Goal: Task Accomplishment & Management: Manage account settings

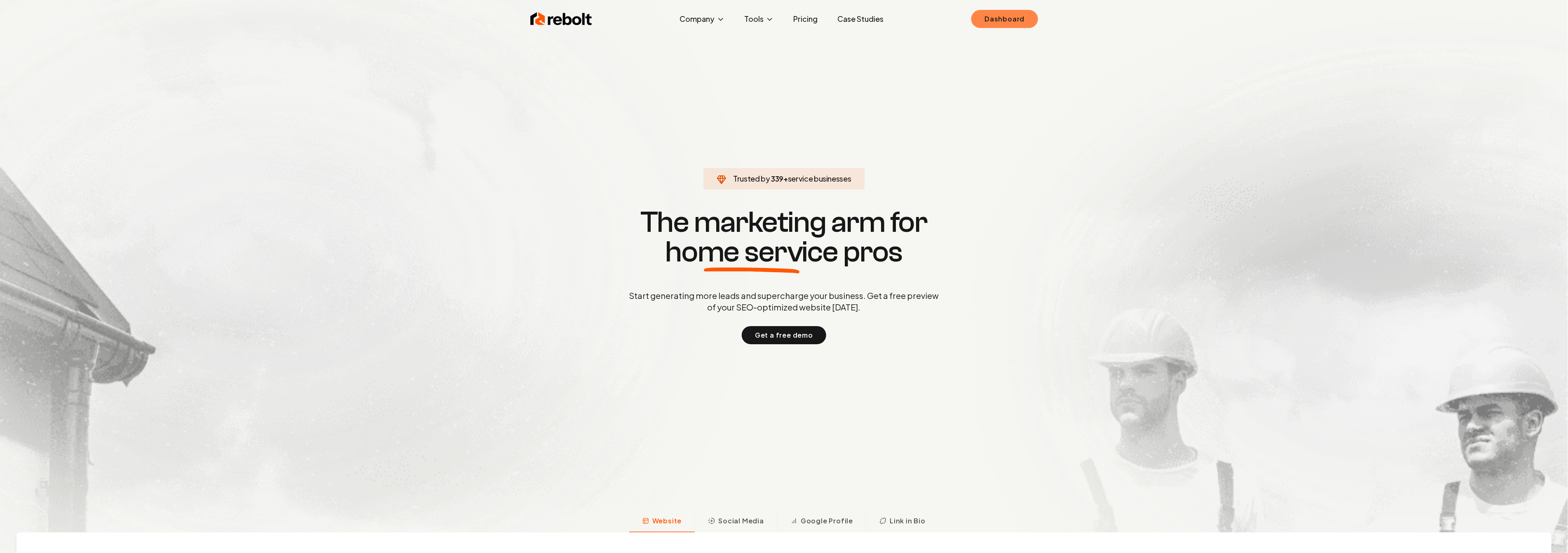
click at [976, 16] on link "Dashboard" at bounding box center [1004, 19] width 67 height 18
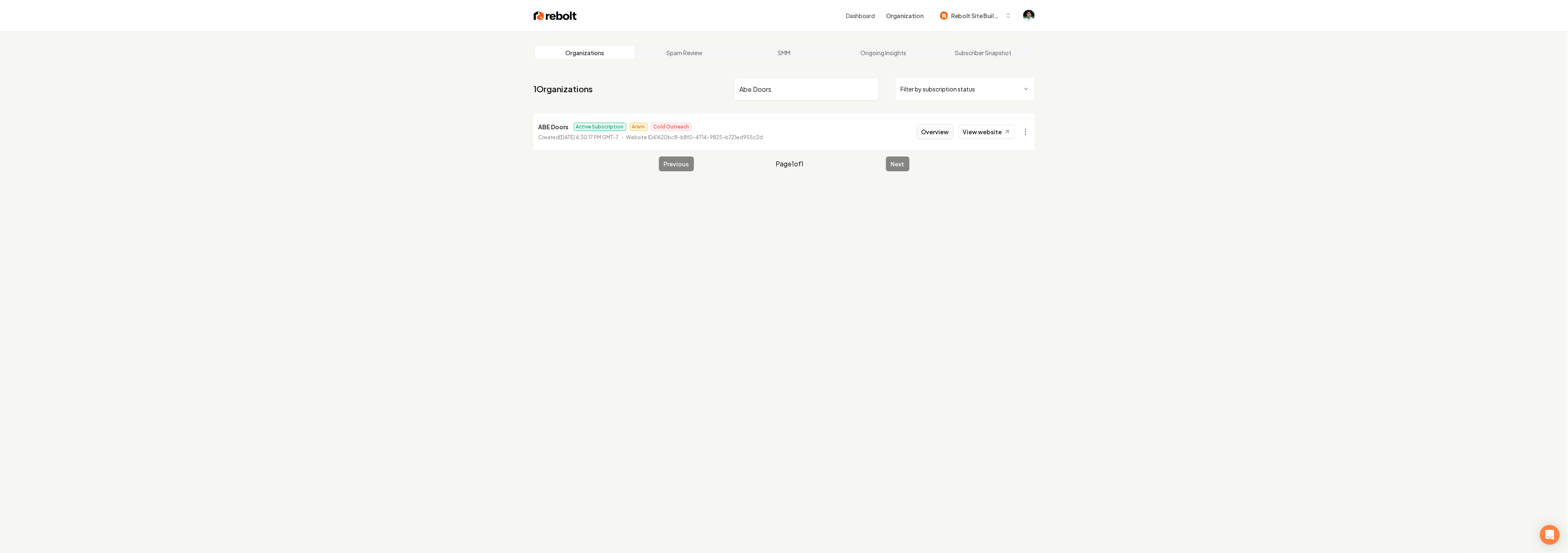
type input "Abe Doors"
click at [944, 125] on button "Overview" at bounding box center [935, 132] width 37 height 15
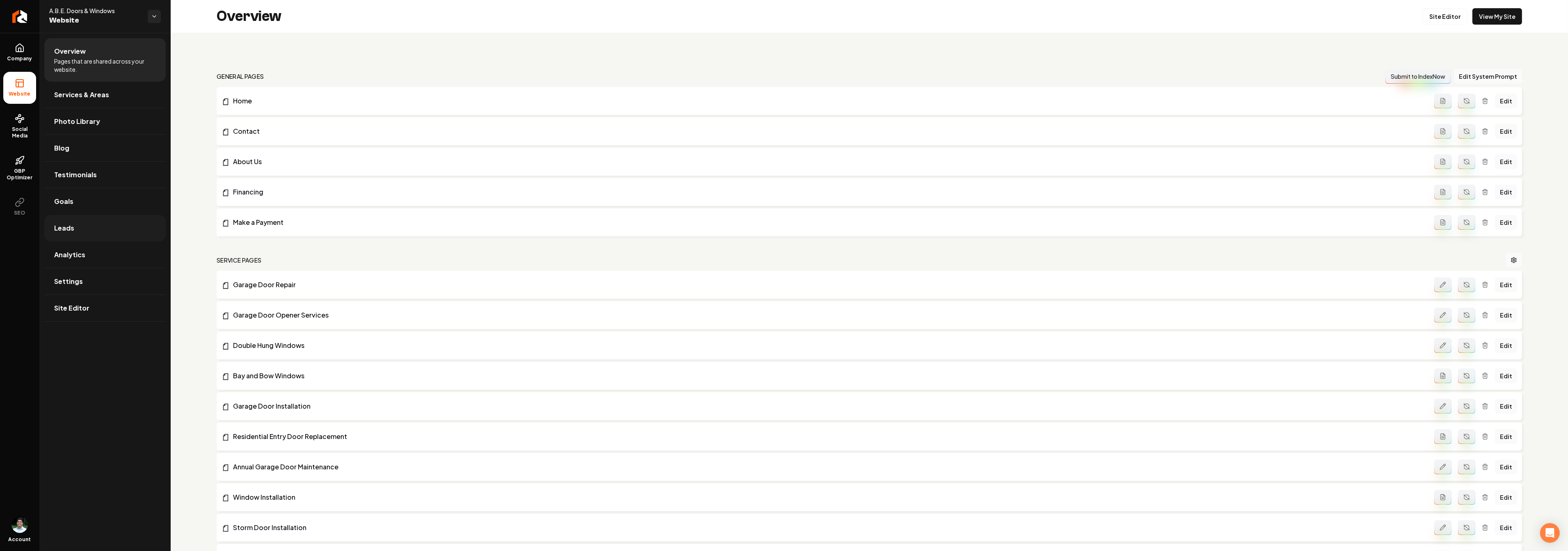
click at [65, 220] on link "Leads" at bounding box center [105, 228] width 122 height 26
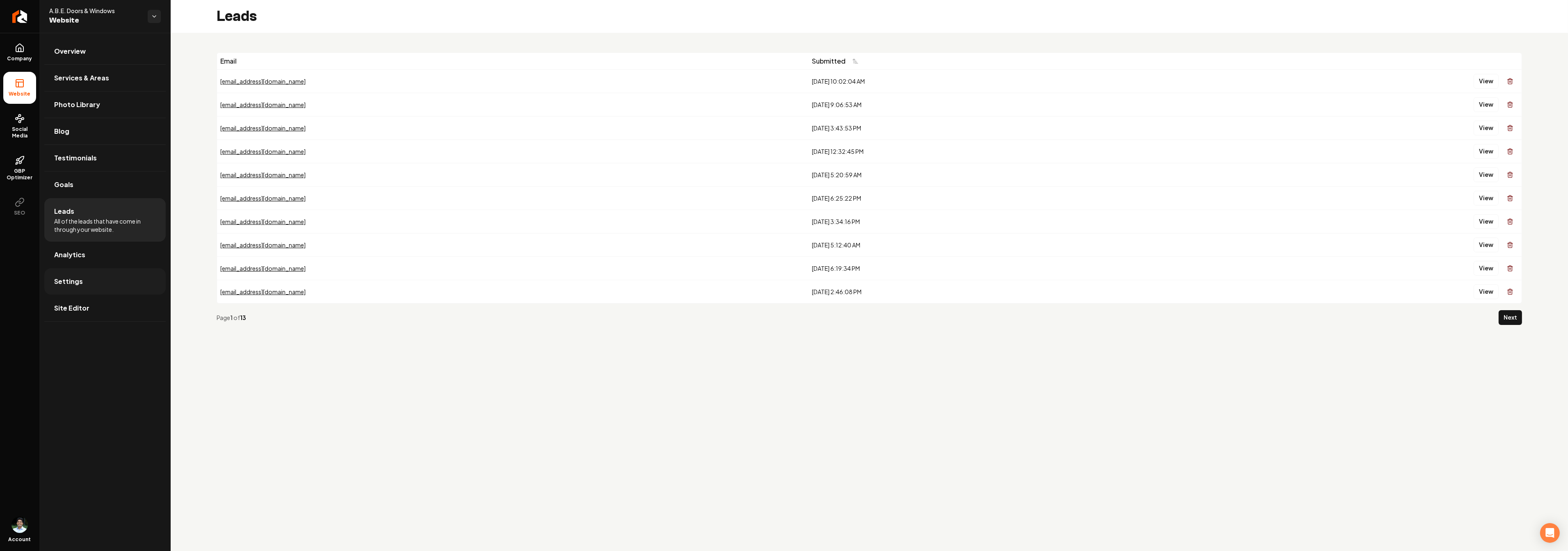
click at [76, 280] on span "Settings" at bounding box center [68, 281] width 29 height 10
